Goal: Task Accomplishment & Management: Use online tool/utility

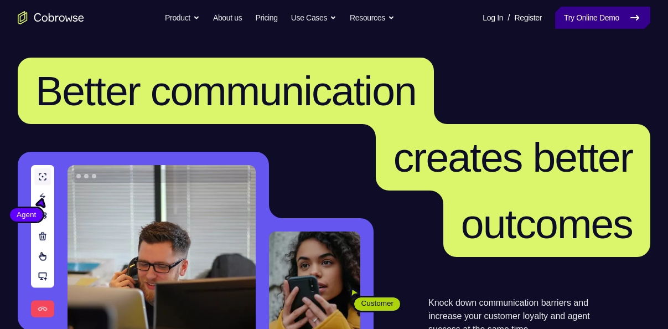
click at [568, 18] on link "Try Online Demo" at bounding box center [602, 18] width 95 height 22
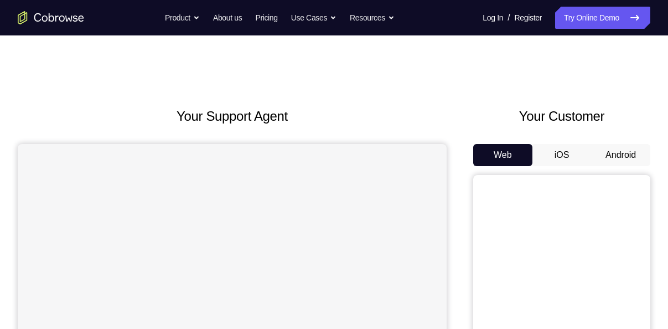
click at [614, 160] on button "Android" at bounding box center [620, 155] width 59 height 22
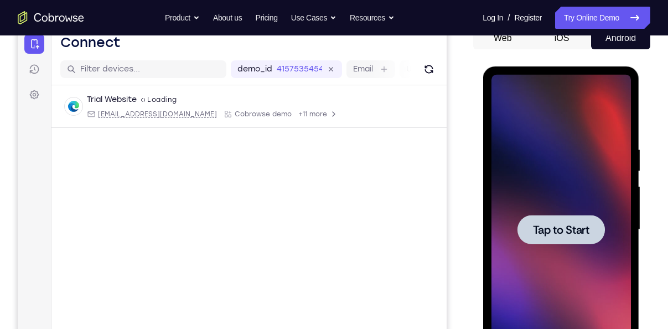
click at [574, 219] on div at bounding box center [560, 229] width 87 height 29
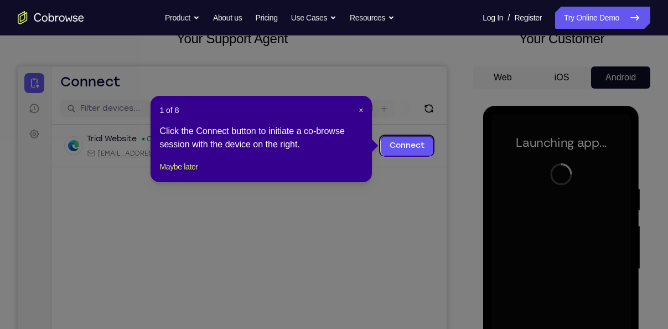
scroll to position [76, 0]
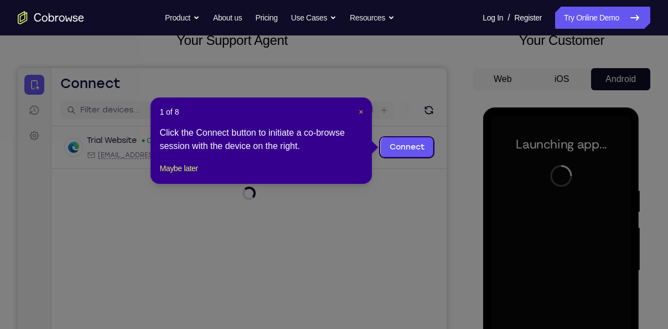
click at [359, 111] on span "×" at bounding box center [361, 111] width 4 height 9
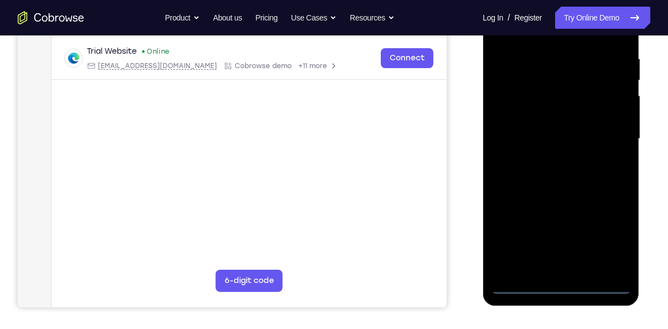
scroll to position [208, 0]
click at [563, 282] on div at bounding box center [560, 138] width 139 height 310
click at [618, 232] on div at bounding box center [560, 138] width 139 height 310
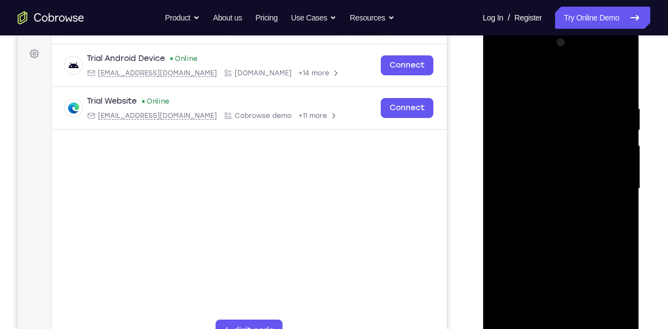
scroll to position [158, 0]
click at [515, 76] on div at bounding box center [560, 188] width 139 height 310
click at [616, 186] on div at bounding box center [560, 188] width 139 height 310
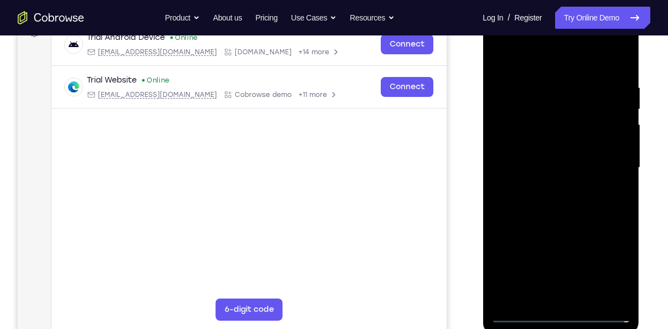
scroll to position [179, 0]
click at [546, 185] on div at bounding box center [560, 167] width 139 height 310
click at [522, 155] on div at bounding box center [560, 167] width 139 height 310
click at [522, 145] on div at bounding box center [560, 167] width 139 height 310
click at [530, 162] on div at bounding box center [560, 167] width 139 height 310
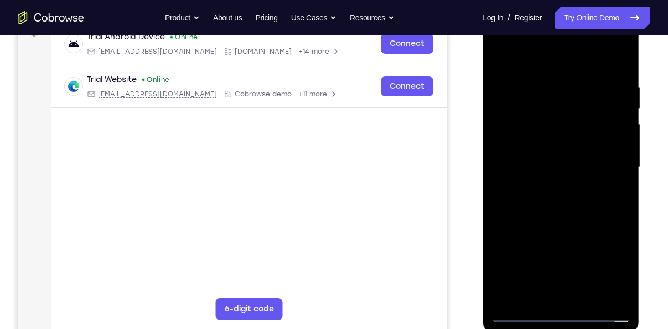
click at [554, 219] on div at bounding box center [560, 167] width 139 height 310
click at [517, 108] on div at bounding box center [560, 167] width 139 height 310
click at [520, 111] on div at bounding box center [560, 167] width 139 height 310
click at [526, 120] on div at bounding box center [560, 167] width 139 height 310
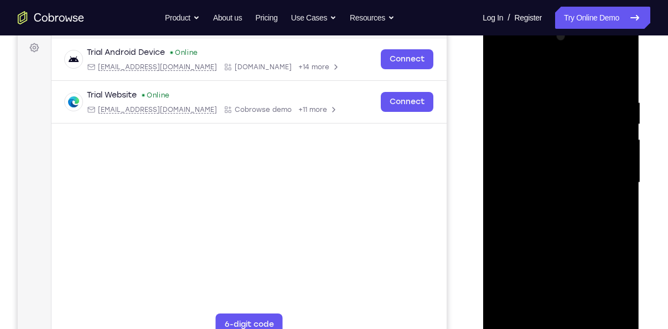
scroll to position [165, 0]
click at [616, 81] on div at bounding box center [560, 182] width 139 height 310
click at [621, 68] on div at bounding box center [560, 182] width 139 height 310
click at [505, 98] on div at bounding box center [560, 182] width 139 height 310
click at [502, 70] on div at bounding box center [560, 182] width 139 height 310
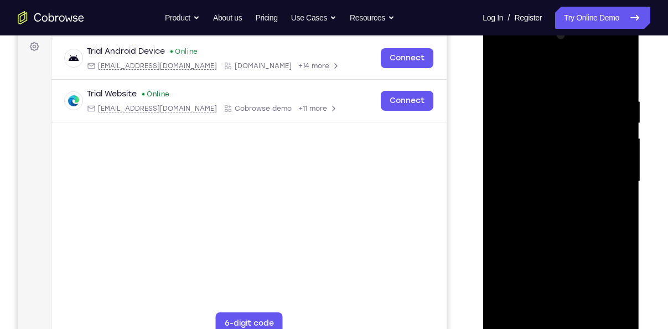
click at [499, 69] on div at bounding box center [560, 182] width 139 height 310
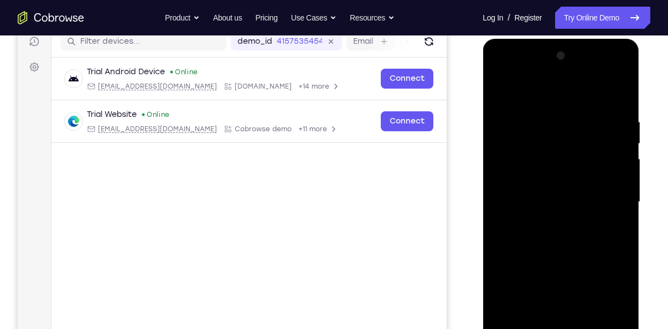
scroll to position [141, 0]
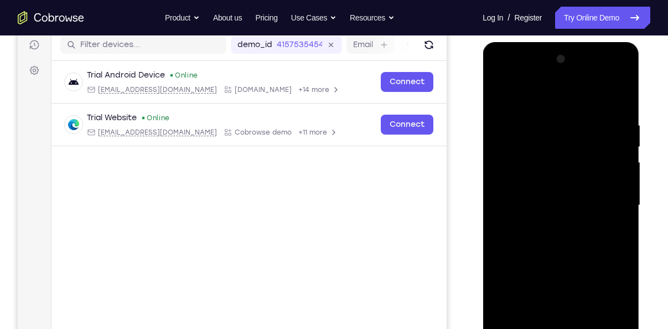
click at [536, 112] on div at bounding box center [560, 205] width 139 height 310
click at [620, 193] on div at bounding box center [560, 205] width 139 height 310
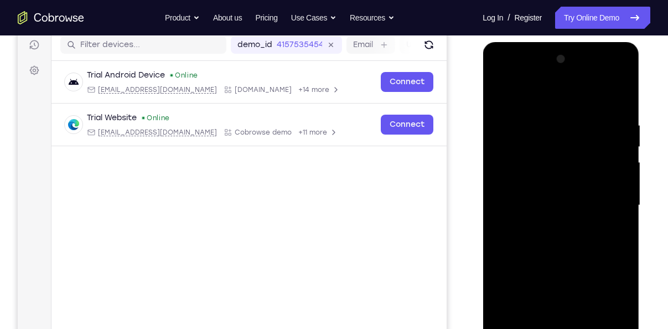
click at [620, 193] on div at bounding box center [560, 205] width 139 height 310
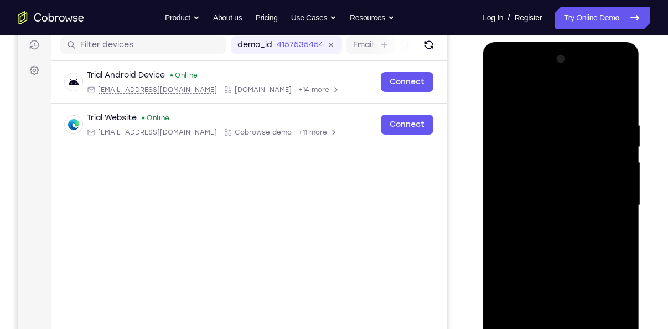
click at [620, 193] on div at bounding box center [560, 205] width 139 height 310
click at [616, 98] on div at bounding box center [560, 205] width 139 height 310
drag, startPoint x: 566, startPoint y: 146, endPoint x: 564, endPoint y: 277, distance: 130.6
click at [564, 277] on div at bounding box center [560, 205] width 139 height 310
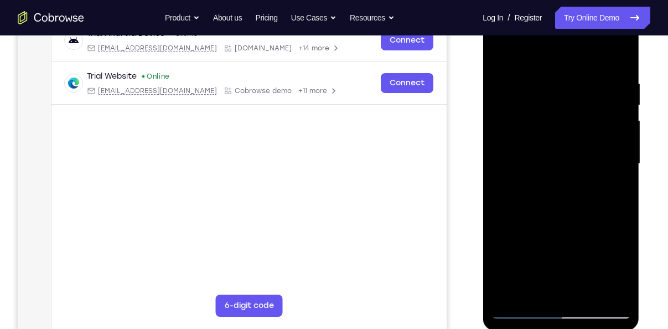
scroll to position [183, 0]
click at [588, 288] on div at bounding box center [560, 163] width 139 height 310
click at [547, 217] on div at bounding box center [560, 163] width 139 height 310
click at [562, 167] on div at bounding box center [560, 163] width 139 height 310
click at [620, 287] on div at bounding box center [560, 163] width 139 height 310
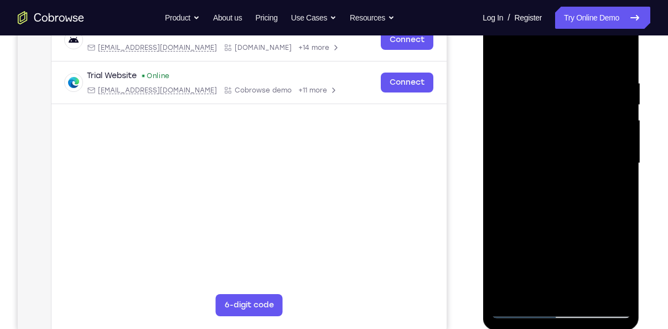
click at [494, 49] on div at bounding box center [560, 163] width 139 height 310
click at [563, 190] on div at bounding box center [560, 163] width 139 height 310
click at [497, 51] on div at bounding box center [560, 163] width 139 height 310
click at [546, 212] on div at bounding box center [560, 163] width 139 height 310
click at [552, 284] on div at bounding box center [560, 163] width 139 height 310
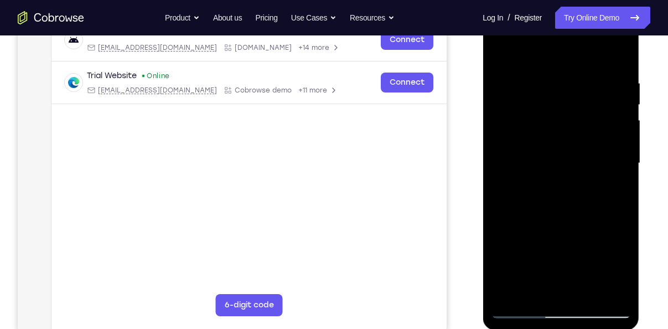
click at [612, 248] on div at bounding box center [560, 163] width 139 height 310
click at [616, 186] on div at bounding box center [560, 163] width 139 height 310
click at [616, 191] on div at bounding box center [560, 163] width 139 height 310
click at [496, 51] on div at bounding box center [560, 163] width 139 height 310
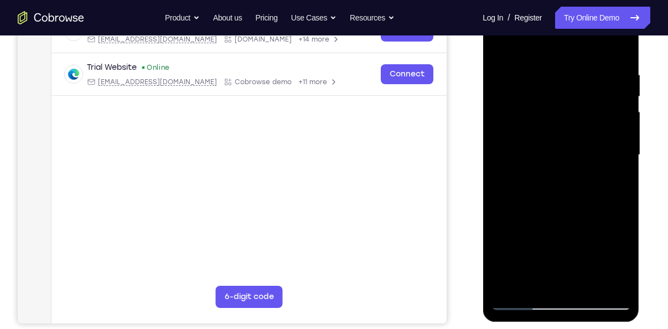
scroll to position [153, 0]
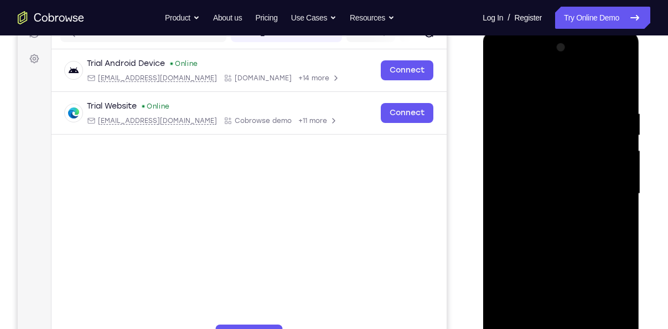
click at [500, 79] on div at bounding box center [560, 194] width 139 height 310
drag, startPoint x: 567, startPoint y: 144, endPoint x: 579, endPoint y: 337, distance: 193.5
click at [579, 328] on div at bounding box center [560, 194] width 139 height 310
click at [540, 107] on div at bounding box center [560, 194] width 139 height 310
click at [590, 86] on div at bounding box center [560, 194] width 139 height 310
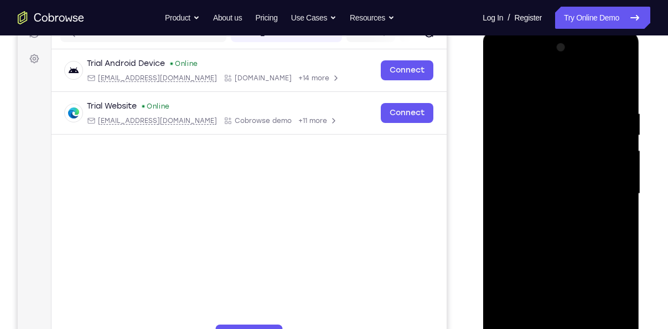
click at [583, 111] on div at bounding box center [560, 194] width 139 height 310
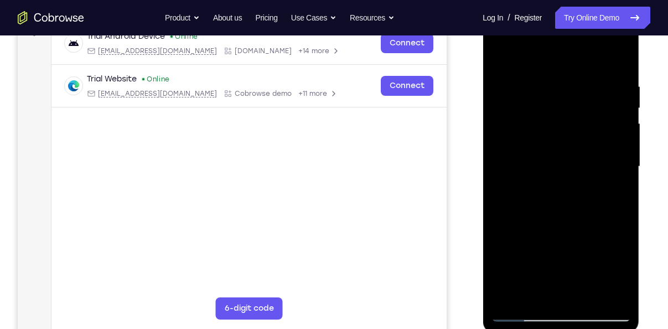
scroll to position [181, 0]
click at [620, 292] on div at bounding box center [560, 166] width 139 height 310
click at [603, 291] on div at bounding box center [560, 166] width 139 height 310
click at [604, 111] on div at bounding box center [560, 166] width 139 height 310
click at [544, 289] on div at bounding box center [560, 166] width 139 height 310
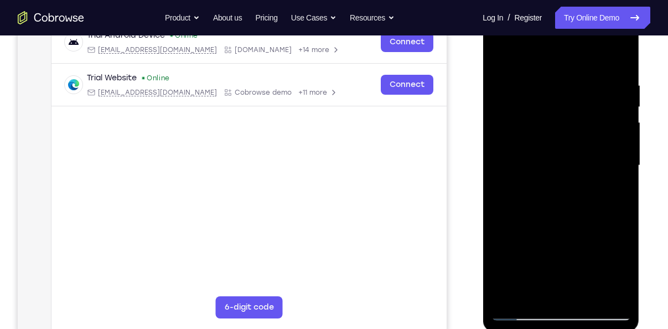
click at [576, 174] on div at bounding box center [560, 166] width 139 height 310
drag, startPoint x: 517, startPoint y: 167, endPoint x: 623, endPoint y: 180, distance: 106.5
click at [623, 180] on div at bounding box center [560, 166] width 139 height 310
click at [573, 284] on div at bounding box center [560, 166] width 139 height 310
click at [616, 288] on div at bounding box center [560, 166] width 139 height 310
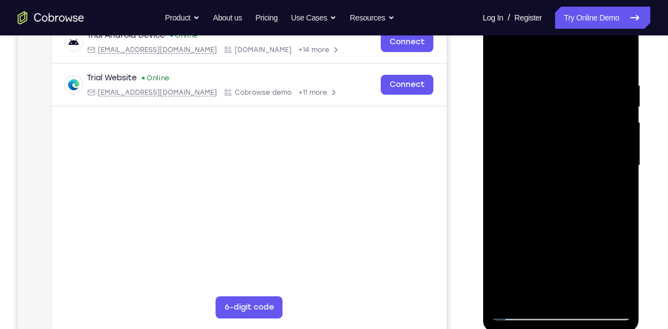
click at [586, 163] on div at bounding box center [560, 166] width 139 height 310
click at [585, 291] on div at bounding box center [560, 166] width 139 height 310
click at [610, 289] on div at bounding box center [560, 166] width 139 height 310
click at [582, 126] on div at bounding box center [560, 166] width 139 height 310
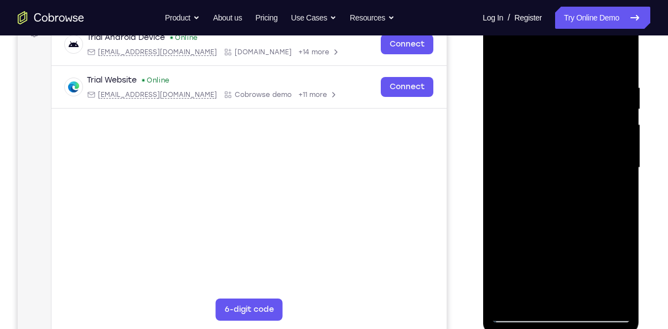
click at [616, 57] on div at bounding box center [560, 168] width 139 height 310
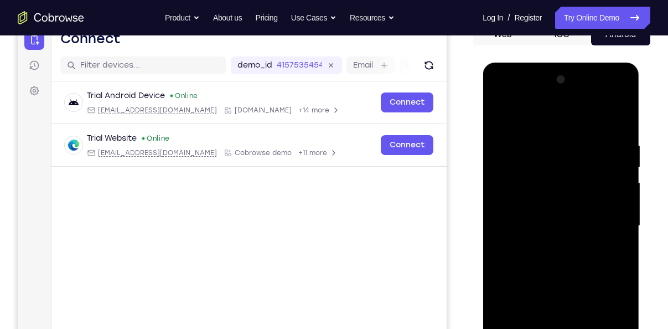
scroll to position [115, 0]
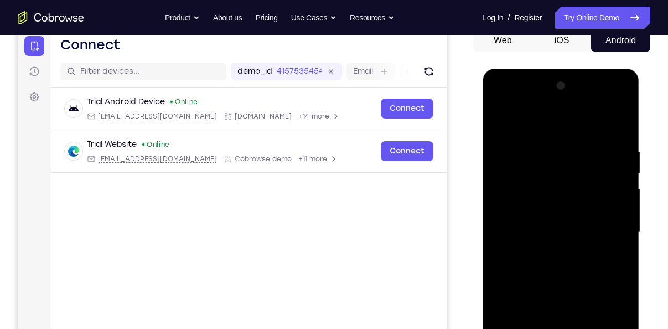
drag, startPoint x: 555, startPoint y: 149, endPoint x: 546, endPoint y: 299, distance: 150.2
click at [546, 299] on div at bounding box center [560, 232] width 139 height 310
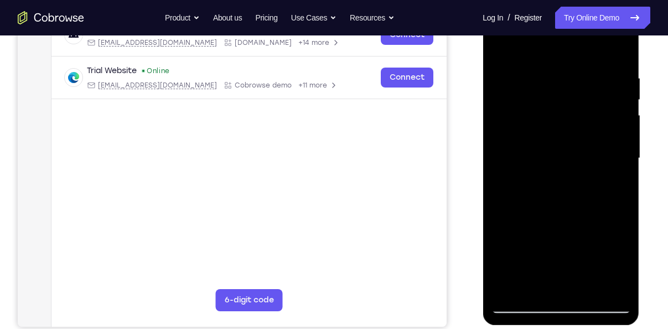
scroll to position [189, 0]
click at [583, 285] on div at bounding box center [560, 158] width 139 height 310
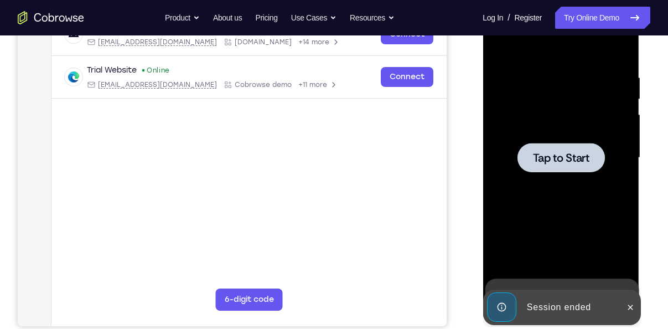
click at [549, 149] on div at bounding box center [560, 157] width 87 height 29
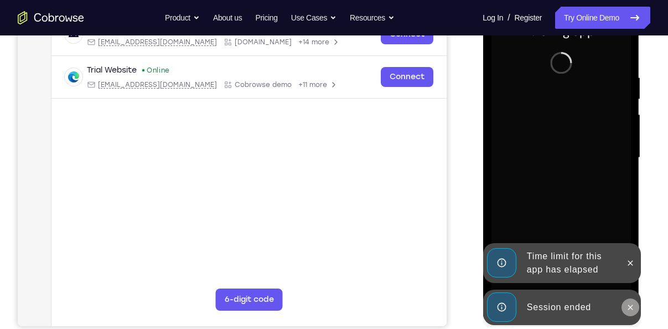
click at [628, 304] on icon at bounding box center [629, 307] width 9 height 9
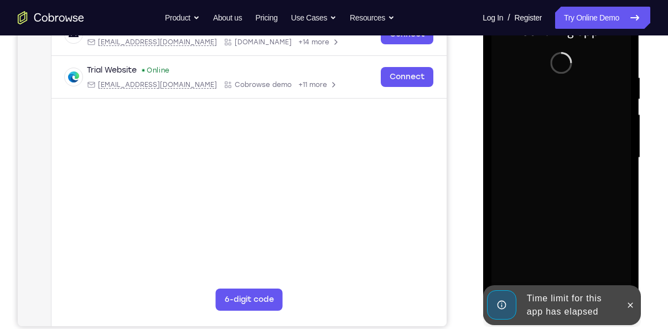
click at [628, 304] on icon at bounding box center [629, 304] width 9 height 9
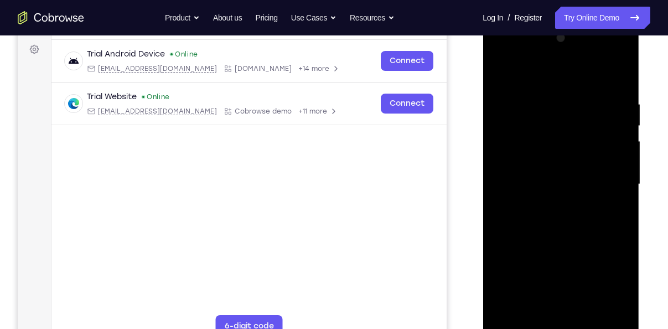
scroll to position [179, 0]
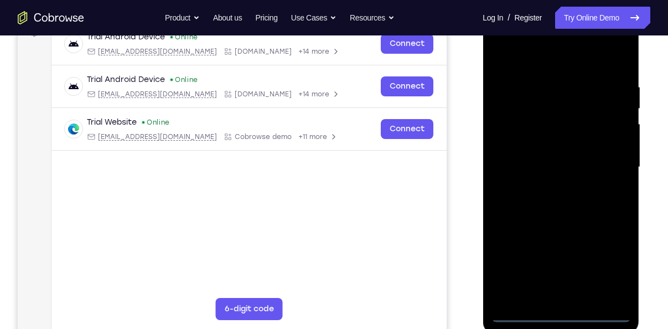
click at [561, 309] on div at bounding box center [560, 167] width 139 height 310
click at [559, 313] on div at bounding box center [560, 167] width 139 height 310
click at [606, 265] on div at bounding box center [560, 167] width 139 height 310
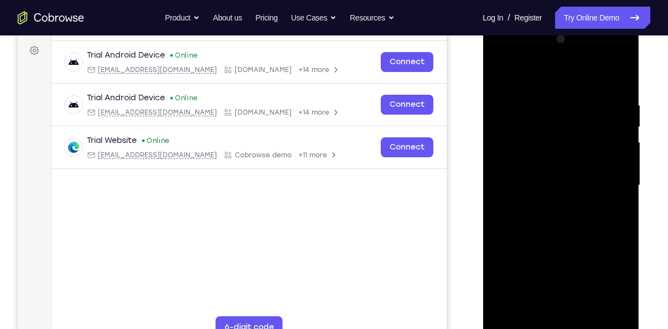
scroll to position [160, 0]
click at [526, 74] on div at bounding box center [560, 186] width 139 height 310
click at [609, 182] on div at bounding box center [560, 186] width 139 height 310
click at [551, 203] on div at bounding box center [560, 186] width 139 height 310
click at [548, 158] on div at bounding box center [560, 186] width 139 height 310
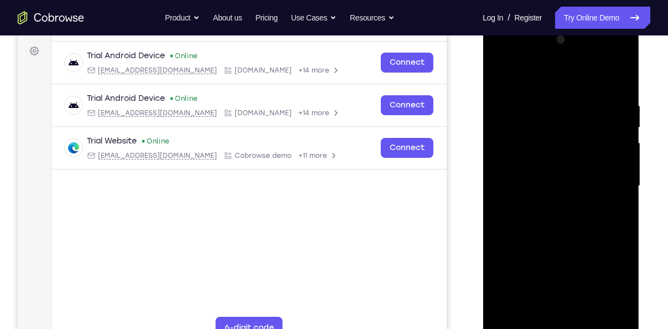
click at [542, 177] on div at bounding box center [560, 186] width 139 height 310
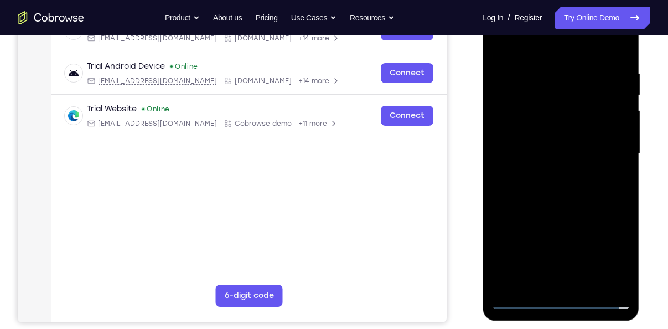
scroll to position [193, 0]
click at [612, 102] on div at bounding box center [560, 153] width 139 height 310
click at [565, 174] on div at bounding box center [560, 153] width 139 height 310
click at [586, 161] on div at bounding box center [560, 153] width 139 height 310
click at [529, 126] on div at bounding box center [560, 153] width 139 height 310
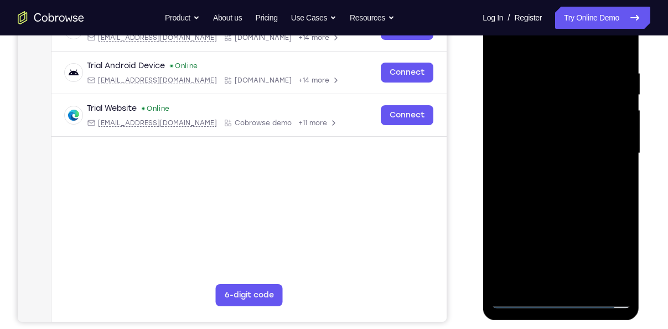
click at [529, 126] on div at bounding box center [560, 153] width 139 height 310
click at [548, 126] on div at bounding box center [560, 153] width 139 height 310
click at [540, 144] on div at bounding box center [560, 153] width 139 height 310
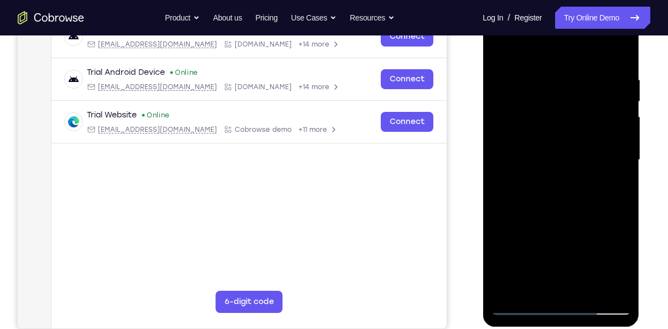
click at [549, 149] on div at bounding box center [560, 160] width 139 height 310
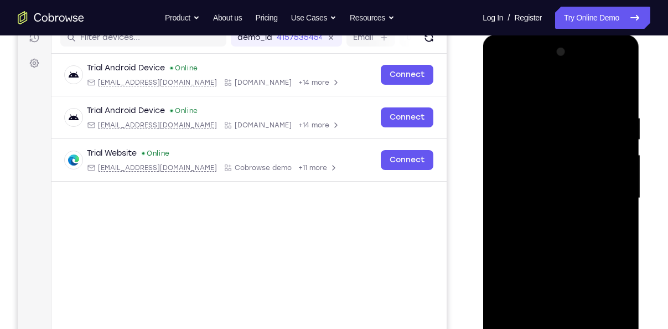
scroll to position [148, 0]
click at [502, 83] on div at bounding box center [560, 199] width 139 height 310
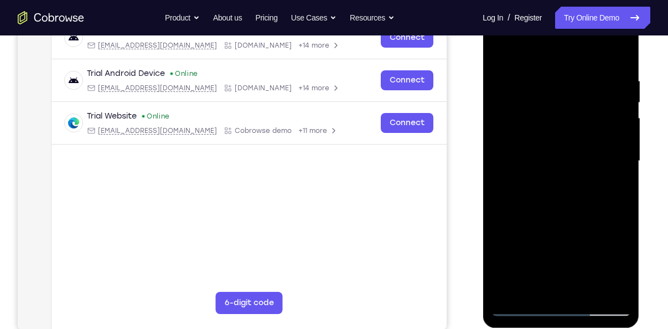
scroll to position [186, 0]
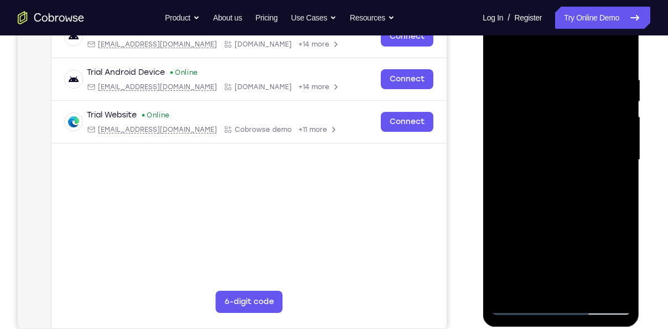
click at [595, 165] on div at bounding box center [560, 160] width 139 height 310
click at [547, 131] on div at bounding box center [560, 160] width 139 height 310
click at [540, 119] on div at bounding box center [560, 160] width 139 height 310
click at [498, 45] on div at bounding box center [560, 160] width 139 height 310
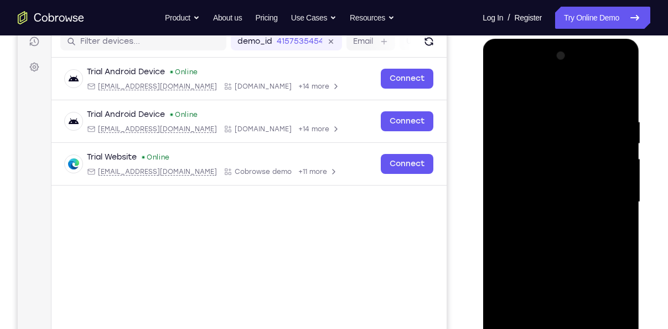
click at [500, 70] on div at bounding box center [560, 202] width 139 height 310
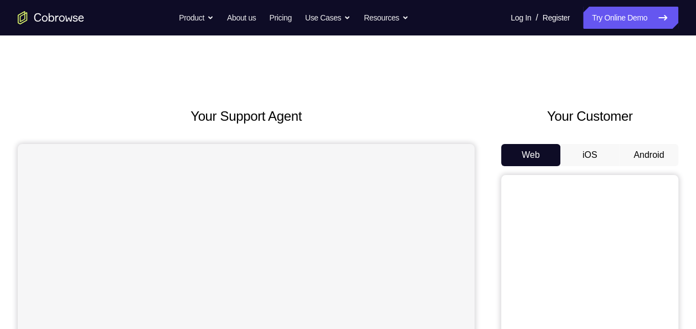
click at [641, 152] on button "Android" at bounding box center [648, 155] width 59 height 22
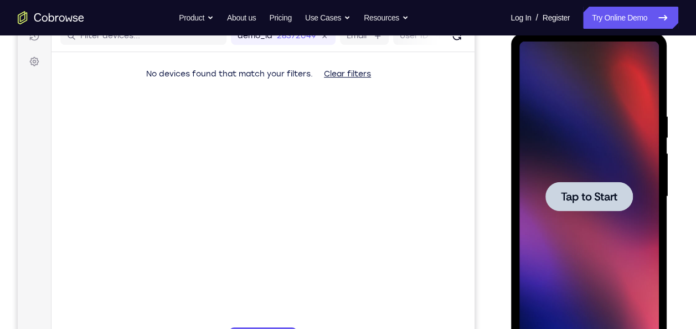
scroll to position [152, 0]
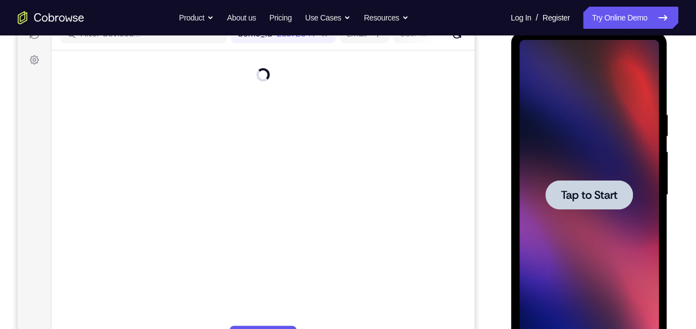
click at [595, 189] on span "Tap to Start" at bounding box center [588, 194] width 56 height 11
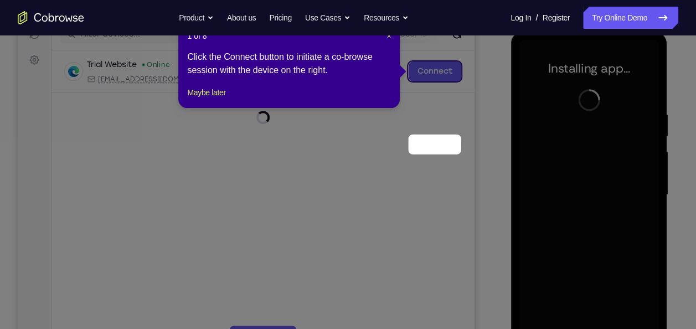
scroll to position [62, 0]
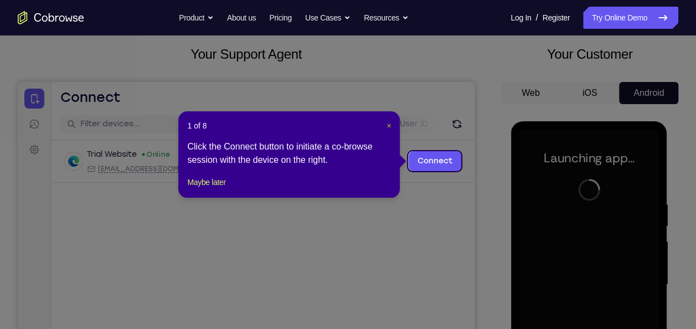
click at [390, 125] on span "×" at bounding box center [388, 125] width 4 height 9
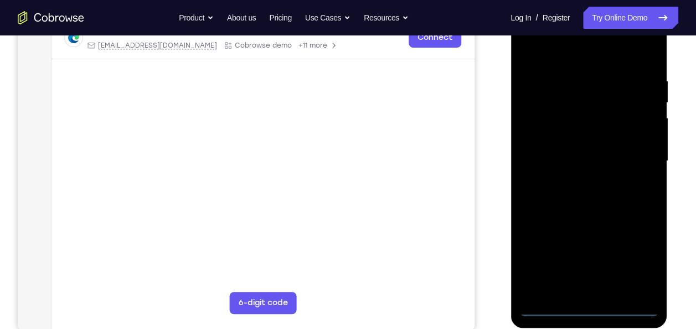
scroll to position [194, 0]
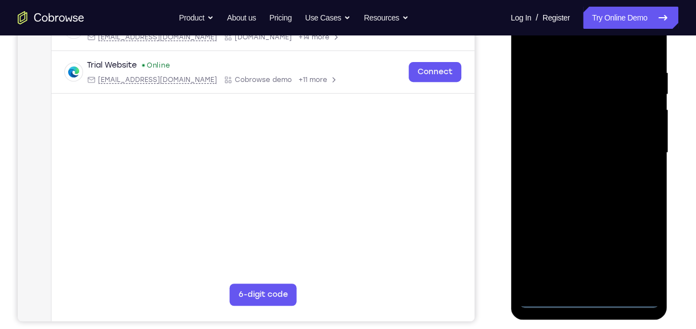
click at [589, 301] on div at bounding box center [588, 153] width 139 height 310
click at [628, 249] on div at bounding box center [588, 153] width 139 height 310
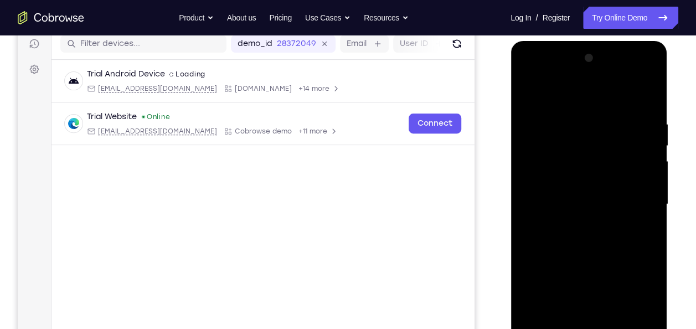
scroll to position [141, 0]
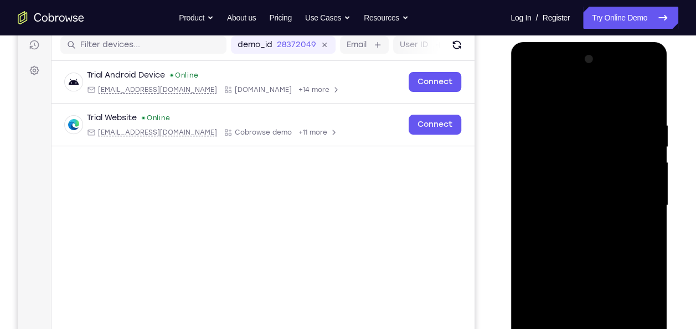
click at [562, 100] on div at bounding box center [588, 205] width 139 height 310
click at [635, 201] on div at bounding box center [588, 205] width 139 height 310
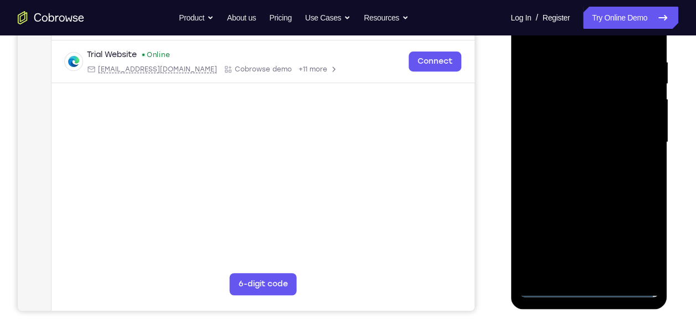
click at [601, 272] on div at bounding box center [588, 142] width 139 height 310
click at [549, 133] on div at bounding box center [588, 142] width 139 height 310
click at [570, 116] on div at bounding box center [588, 142] width 139 height 310
click at [577, 155] on div at bounding box center [588, 142] width 139 height 310
click at [564, 79] on div at bounding box center [588, 142] width 139 height 310
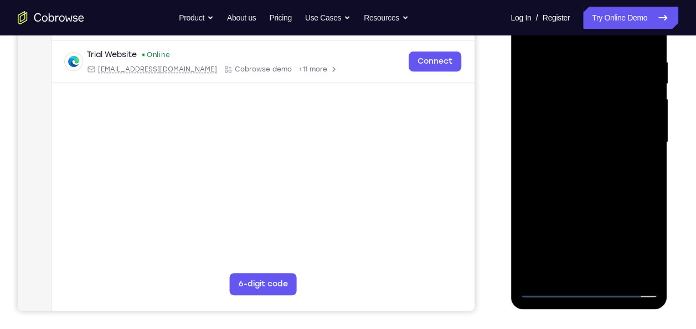
click at [552, 113] on div at bounding box center [588, 142] width 139 height 310
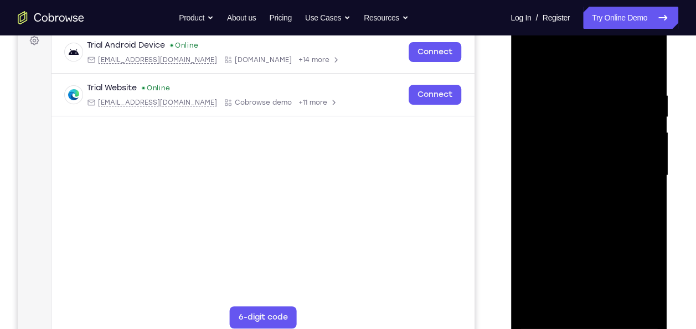
scroll to position [165, 0]
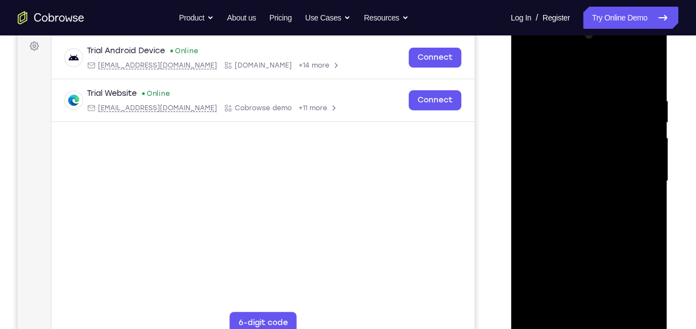
click at [620, 130] on div at bounding box center [588, 181] width 139 height 310
click at [646, 84] on div at bounding box center [588, 181] width 139 height 310
click at [569, 87] on div at bounding box center [588, 181] width 139 height 310
click at [648, 177] on div at bounding box center [588, 181] width 139 height 310
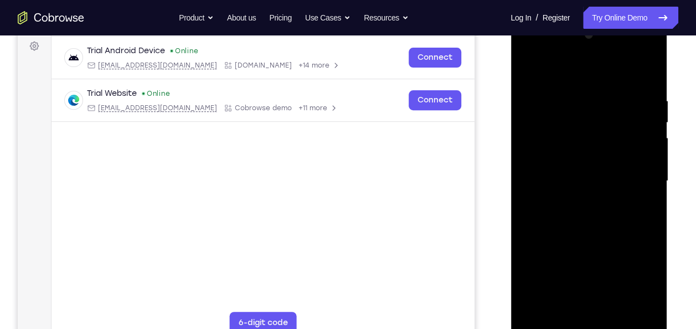
click at [648, 177] on div at bounding box center [588, 181] width 139 height 310
click at [643, 74] on div at bounding box center [588, 181] width 139 height 310
click at [600, 90] on div at bounding box center [588, 181] width 139 height 310
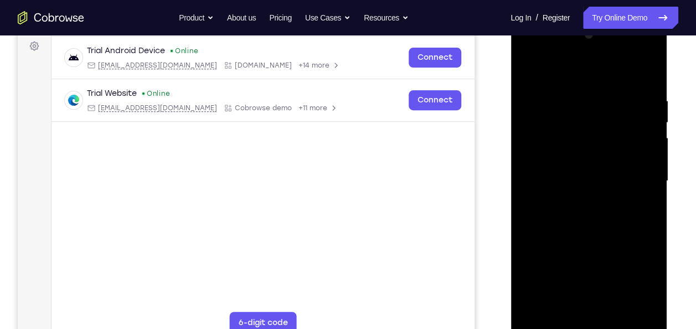
click at [600, 90] on div at bounding box center [588, 181] width 139 height 310
click at [647, 70] on div at bounding box center [588, 181] width 139 height 310
click at [616, 303] on div at bounding box center [588, 181] width 139 height 310
click at [589, 239] on div at bounding box center [588, 181] width 139 height 310
click at [587, 184] on div at bounding box center [588, 181] width 139 height 310
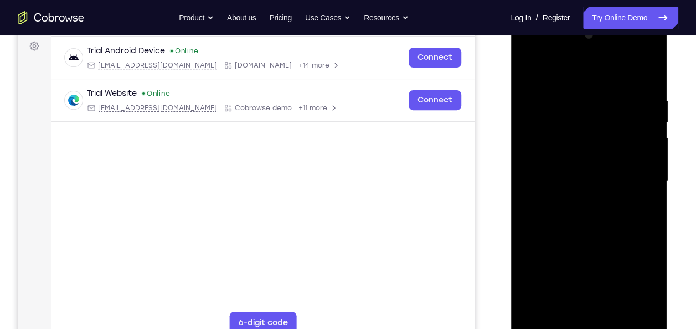
scroll to position [191, 0]
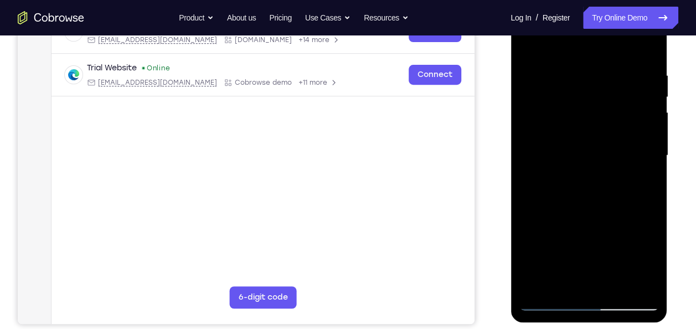
click at [600, 147] on div at bounding box center [588, 156] width 139 height 310
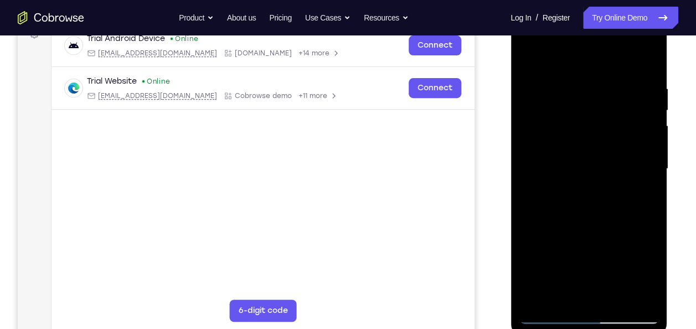
scroll to position [177, 0]
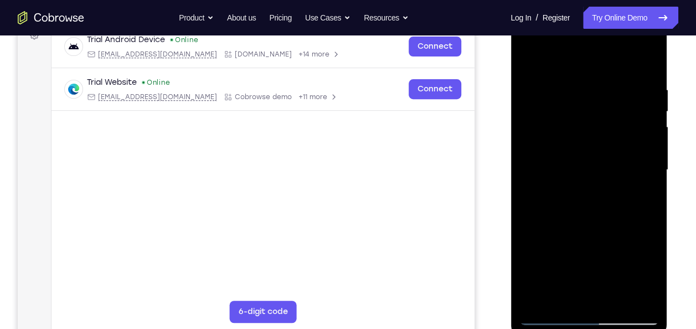
click at [640, 292] on div at bounding box center [588, 170] width 139 height 310
click at [651, 276] on div at bounding box center [588, 170] width 139 height 310
click at [649, 278] on div at bounding box center [588, 170] width 139 height 310
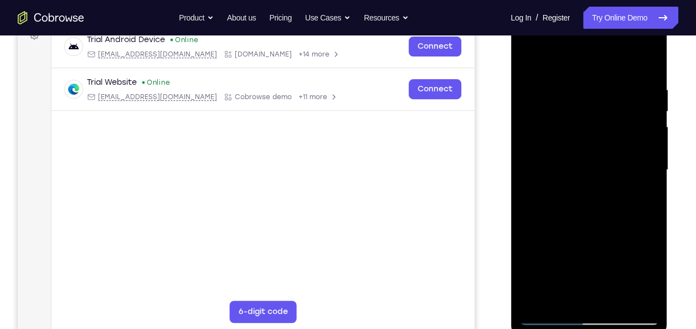
click at [638, 196] on div at bounding box center [588, 170] width 139 height 310
click at [527, 57] on div at bounding box center [588, 170] width 139 height 310
click at [569, 190] on div at bounding box center [588, 170] width 139 height 310
click at [638, 292] on div at bounding box center [588, 170] width 139 height 310
click at [522, 55] on div at bounding box center [588, 170] width 139 height 310
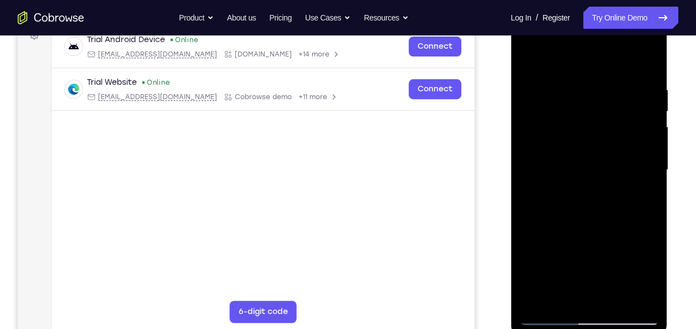
click at [586, 222] on div at bounding box center [588, 170] width 139 height 310
click at [582, 293] on div at bounding box center [588, 170] width 139 height 310
click at [641, 193] on div at bounding box center [588, 170] width 139 height 310
click at [524, 58] on div at bounding box center [588, 170] width 139 height 310
drag, startPoint x: 571, startPoint y: 153, endPoint x: 595, endPoint y: 306, distance: 154.7
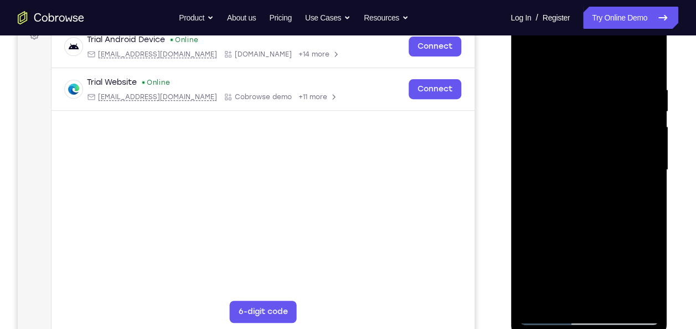
click at [595, 306] on div at bounding box center [588, 170] width 139 height 310
click at [570, 215] on div at bounding box center [588, 170] width 139 height 310
click at [580, 221] on div at bounding box center [588, 170] width 139 height 310
click at [626, 168] on div at bounding box center [588, 170] width 139 height 310
click at [639, 66] on div at bounding box center [588, 170] width 139 height 310
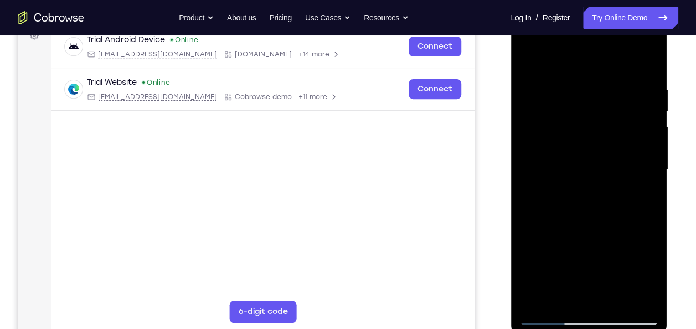
click at [633, 61] on div at bounding box center [588, 170] width 139 height 310
click at [604, 100] on div at bounding box center [588, 170] width 139 height 310
click at [651, 64] on div at bounding box center [588, 170] width 139 height 310
click at [640, 57] on div at bounding box center [588, 170] width 139 height 310
drag, startPoint x: 552, startPoint y: 107, endPoint x: 572, endPoint y: 201, distance: 96.2
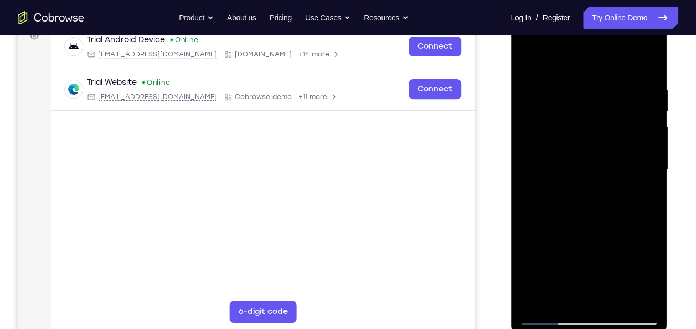
click at [572, 201] on div at bounding box center [588, 170] width 139 height 310
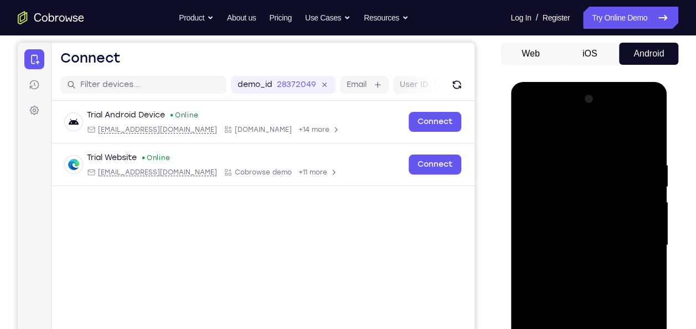
scroll to position [101, 0]
drag, startPoint x: 574, startPoint y: 183, endPoint x: 576, endPoint y: 249, distance: 66.4
click at [576, 249] on div at bounding box center [588, 246] width 139 height 310
drag, startPoint x: 562, startPoint y: 231, endPoint x: 552, endPoint y: 102, distance: 129.3
drag, startPoint x: 552, startPoint y: 102, endPoint x: 608, endPoint y: 180, distance: 96.4
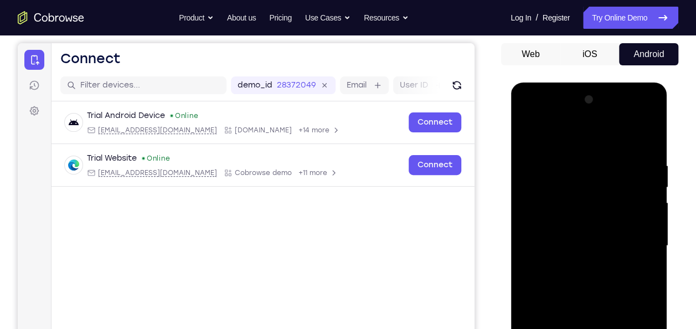
click at [608, 180] on div at bounding box center [588, 246] width 139 height 310
click at [530, 131] on div at bounding box center [588, 246] width 139 height 310
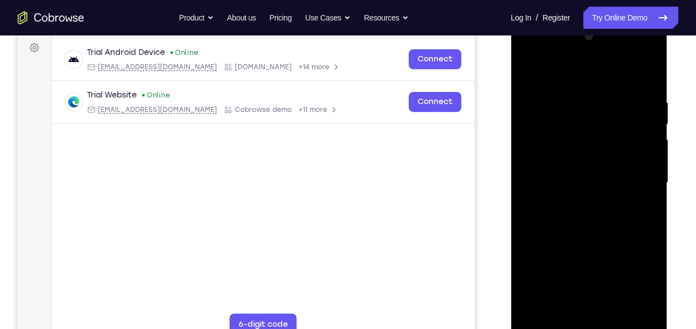
scroll to position [164, 0]
click at [538, 64] on div at bounding box center [588, 182] width 139 height 310
click at [573, 98] on div at bounding box center [588, 182] width 139 height 310
drag, startPoint x: 645, startPoint y: 159, endPoint x: 567, endPoint y: 132, distance: 82.1
click at [567, 132] on div at bounding box center [588, 182] width 139 height 310
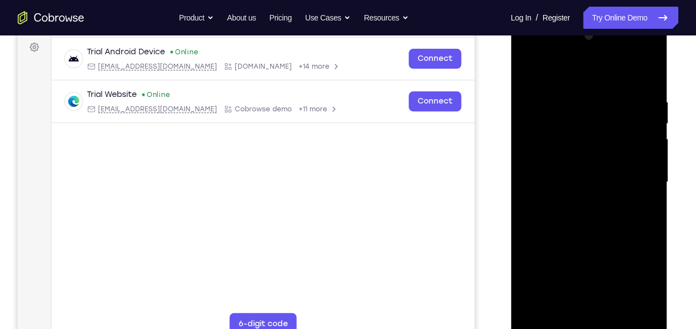
click at [639, 152] on div at bounding box center [588, 182] width 139 height 310
click at [644, 76] on div at bounding box center [588, 182] width 139 height 310
drag, startPoint x: 587, startPoint y: 193, endPoint x: 583, endPoint y: 141, distance: 52.2
click at [583, 141] on div at bounding box center [588, 182] width 139 height 310
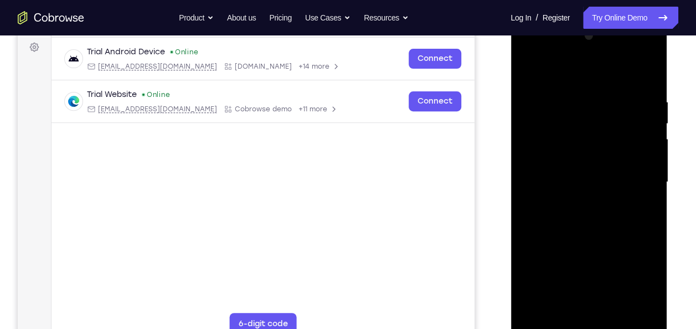
drag, startPoint x: 586, startPoint y: 194, endPoint x: 579, endPoint y: 97, distance: 97.1
click at [579, 97] on div at bounding box center [588, 182] width 139 height 310
drag, startPoint x: 583, startPoint y: 211, endPoint x: 569, endPoint y: 132, distance: 80.3
click at [569, 132] on div at bounding box center [588, 182] width 139 height 310
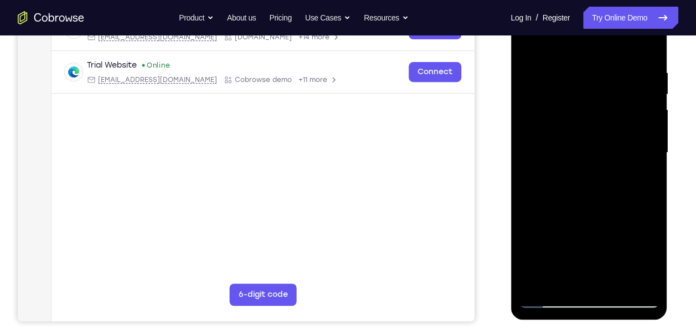
scroll to position [194, 0]
drag, startPoint x: 585, startPoint y: 168, endPoint x: 575, endPoint y: 113, distance: 55.7
click at [575, 113] on div at bounding box center [588, 152] width 139 height 310
drag, startPoint x: 583, startPoint y: 171, endPoint x: 577, endPoint y: 63, distance: 108.6
click at [577, 63] on div at bounding box center [588, 152] width 139 height 310
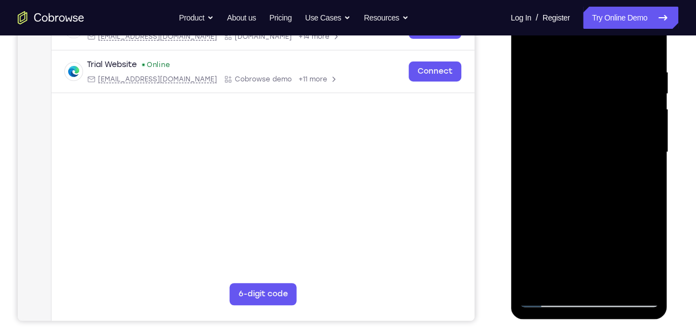
drag, startPoint x: 573, startPoint y: 189, endPoint x: 571, endPoint y: 66, distance: 122.3
click at [571, 66] on div at bounding box center [588, 152] width 139 height 310
drag, startPoint x: 582, startPoint y: 172, endPoint x: 573, endPoint y: 79, distance: 92.8
click at [573, 79] on div at bounding box center [588, 152] width 139 height 310
drag, startPoint x: 602, startPoint y: 220, endPoint x: 587, endPoint y: 115, distance: 106.2
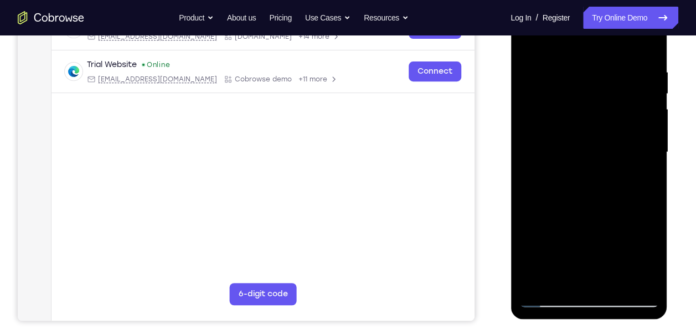
click at [587, 115] on div at bounding box center [588, 152] width 139 height 310
click at [612, 278] on div at bounding box center [588, 152] width 139 height 310
click at [564, 178] on div at bounding box center [588, 152] width 139 height 310
click at [524, 42] on div at bounding box center [588, 152] width 139 height 310
click at [525, 40] on div at bounding box center [588, 152] width 139 height 310
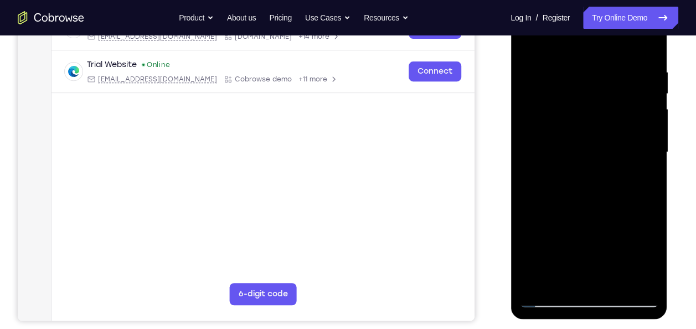
drag, startPoint x: 564, startPoint y: 74, endPoint x: 589, endPoint y: 230, distance: 158.7
click at [589, 230] on div at bounding box center [588, 152] width 139 height 310
drag, startPoint x: 592, startPoint y: 128, endPoint x: 593, endPoint y: 262, distance: 133.9
click at [593, 262] on div at bounding box center [588, 152] width 139 height 310
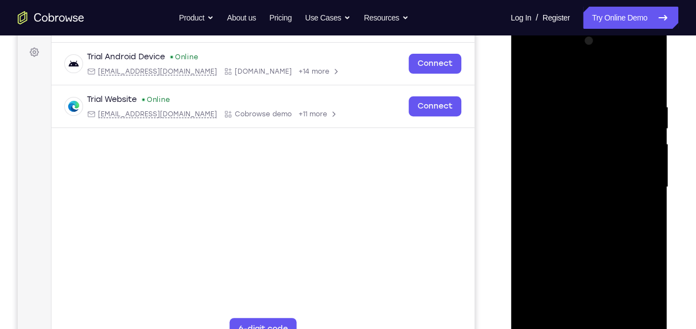
scroll to position [158, 0]
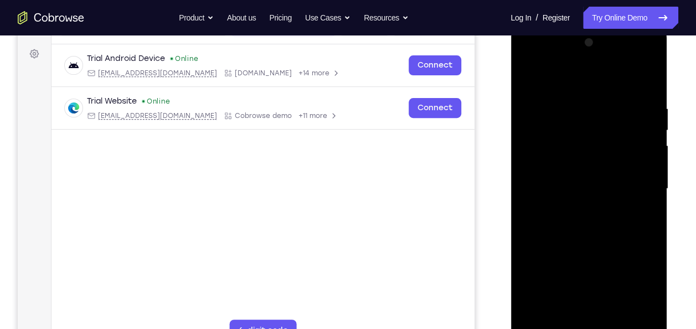
click at [572, 98] on div at bounding box center [588, 189] width 139 height 310
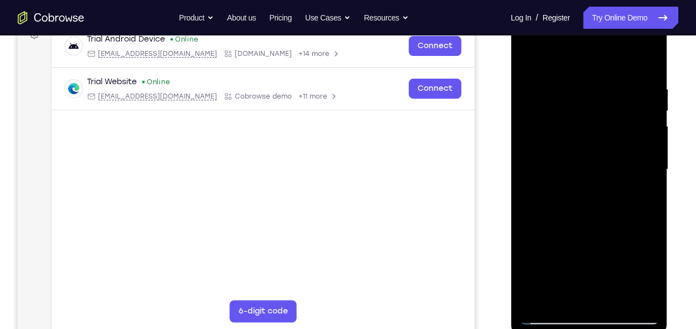
scroll to position [178, 0]
drag, startPoint x: 642, startPoint y: 98, endPoint x: 549, endPoint y: 103, distance: 93.7
click at [549, 103] on div at bounding box center [588, 169] width 139 height 310
click at [639, 59] on div at bounding box center [588, 169] width 139 height 310
drag, startPoint x: 601, startPoint y: 146, endPoint x: 605, endPoint y: 56, distance: 90.3
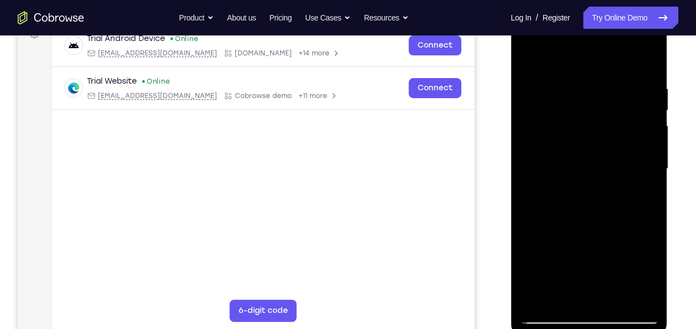
drag, startPoint x: 95, startPoint y: 50, endPoint x: 479, endPoint y: 152, distance: 397.2
click at [479, 152] on div "Your Support Agent Your Customer Web iOS Android" at bounding box center [348, 133] width 660 height 409
drag, startPoint x: 554, startPoint y: 195, endPoint x: 547, endPoint y: 59, distance: 136.9
click at [547, 59] on div at bounding box center [588, 169] width 139 height 310
click at [616, 293] on div at bounding box center [588, 169] width 139 height 310
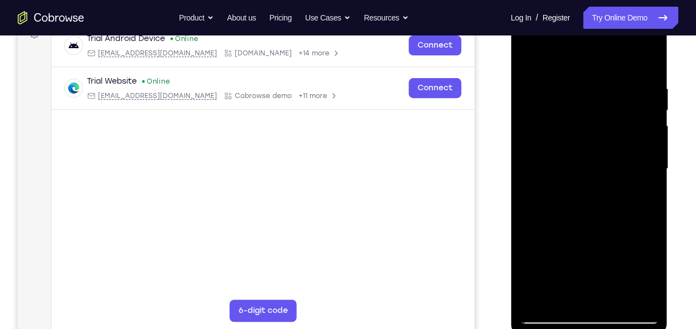
click at [587, 173] on div at bounding box center [588, 169] width 139 height 310
click at [551, 273] on div at bounding box center [588, 169] width 139 height 310
click at [523, 56] on div at bounding box center [588, 169] width 139 height 310
click at [576, 216] on div at bounding box center [588, 169] width 139 height 310
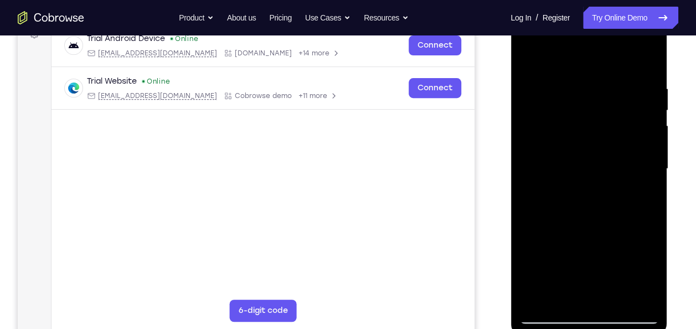
click at [572, 289] on div at bounding box center [588, 169] width 139 height 310
